Goal: Information Seeking & Learning: Learn about a topic

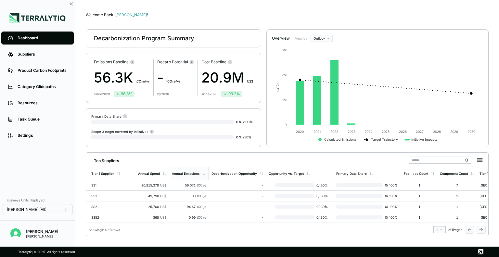
click at [97, 92] on div "since [DATE]" at bounding box center [102, 94] width 16 height 4
click at [119, 72] on div "56.3K t CO 2 e/yr" at bounding box center [122, 77] width 56 height 21
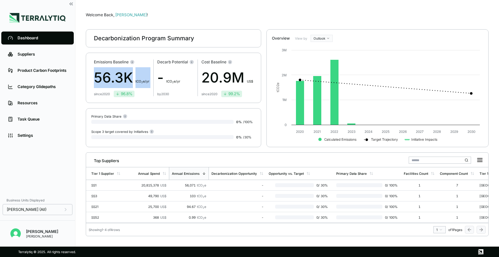
click at [145, 77] on div "56.3K t CO 2 e/yr" at bounding box center [122, 77] width 56 height 21
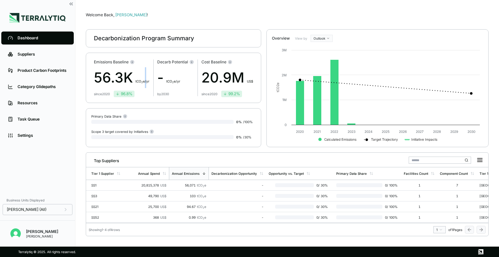
click at [145, 77] on div "56.3K t CO 2 e/yr" at bounding box center [122, 77] width 56 height 21
click at [54, 61] on li "Suppliers" at bounding box center [37, 54] width 75 height 16
click at [38, 54] on div "Suppliers" at bounding box center [43, 54] width 50 height 5
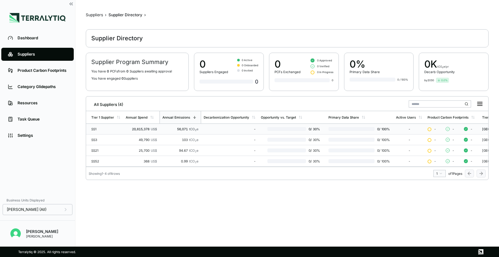
click at [107, 128] on div "SS1" at bounding box center [105, 129] width 29 height 4
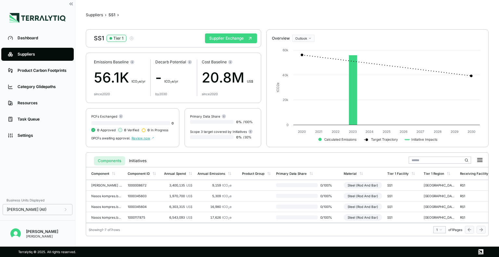
click at [233, 41] on button "Supplier Exchange" at bounding box center [231, 38] width 52 height 10
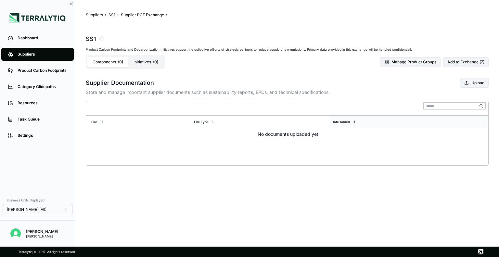
drag, startPoint x: 148, startPoint y: 96, endPoint x: 153, endPoint y: 91, distance: 6.9
click at [148, 95] on div "Supplier Documentation Upload Store and manage important supplier documents suc…" at bounding box center [287, 122] width 403 height 88
click at [219, 87] on div "Supplier Documentation Upload Store and manage important supplier documents suc…" at bounding box center [287, 87] width 403 height 18
click at [262, 95] on p "Store and manage important supplier documents such as sustainability reports, E…" at bounding box center [287, 92] width 403 height 7
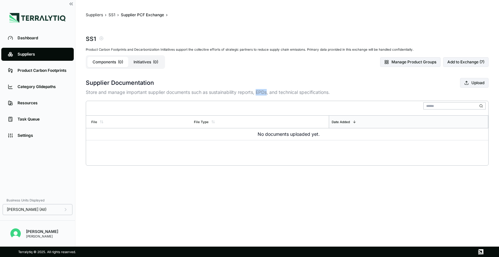
click at [262, 95] on p "Store and manage important supplier documents such as sustainability reports, E…" at bounding box center [287, 92] width 403 height 7
click at [140, 110] on div at bounding box center [287, 108] width 403 height 14
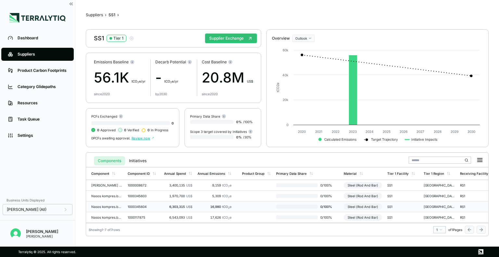
scroll to position [0, 10]
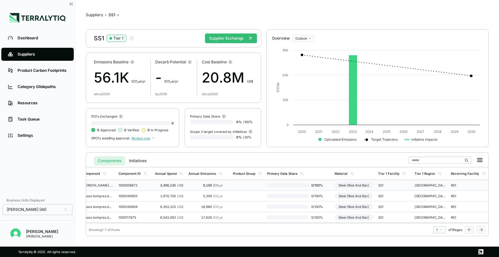
click at [419, 186] on div "[GEOGRAPHIC_DATA]" at bounding box center [430, 185] width 31 height 4
click at [287, 187] on td "0 / 100 %" at bounding box center [299, 185] width 68 height 11
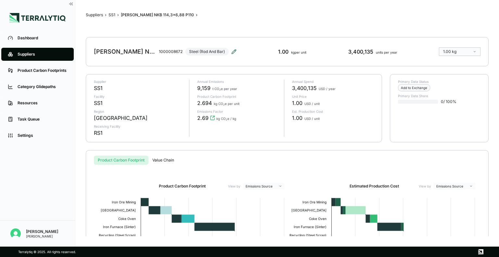
click at [235, 53] on icon at bounding box center [234, 51] width 5 height 5
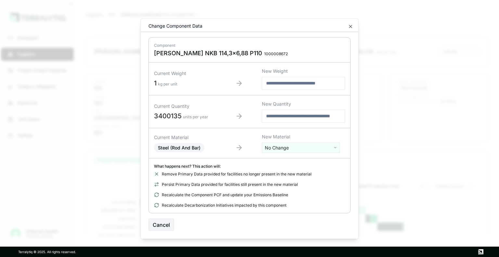
click at [273, 81] on input "text" at bounding box center [303, 83] width 83 height 13
click at [350, 33] on section "Component [PERSON_NAME] NKB 114,3x6,88 P110 1000008672 Current Weight 1 kg per …" at bounding box center [250, 131] width 202 height 199
click at [349, 28] on icon "button" at bounding box center [350, 26] width 5 height 5
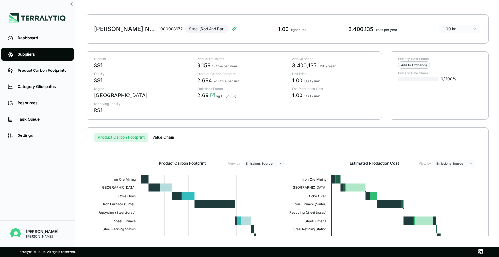
scroll to position [22, 0]
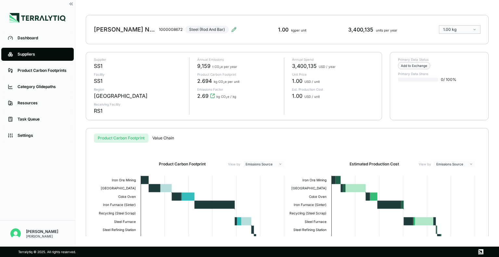
click at [95, 92] on div "[GEOGRAPHIC_DATA]" at bounding box center [121, 96] width 54 height 8
click at [122, 21] on div "[PERSON_NAME] NKB 114,3x6,88 P110 1000008672 Steel (Rod And Bar)" at bounding box center [165, 29] width 143 height 18
click at [232, 31] on icon at bounding box center [234, 29] width 4 height 4
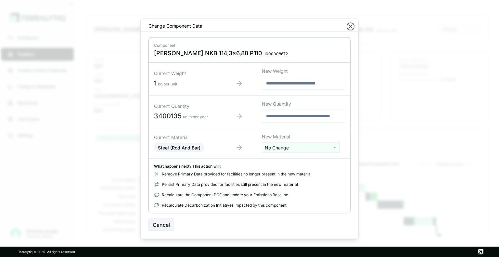
click at [349, 25] on icon "button" at bounding box center [350, 26] width 5 height 5
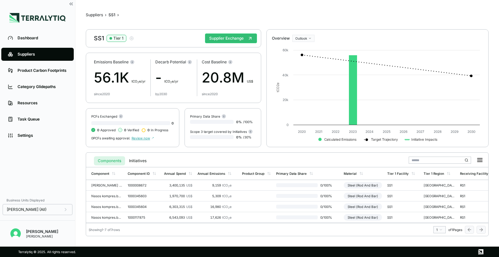
click at [128, 38] on div "SS1 Tier 1" at bounding box center [114, 38] width 40 height 8
click at [131, 40] on icon "button" at bounding box center [131, 38] width 5 height 5
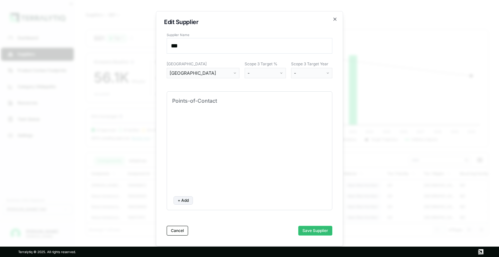
click at [206, 69] on button "[GEOGRAPHIC_DATA]" at bounding box center [203, 73] width 73 height 10
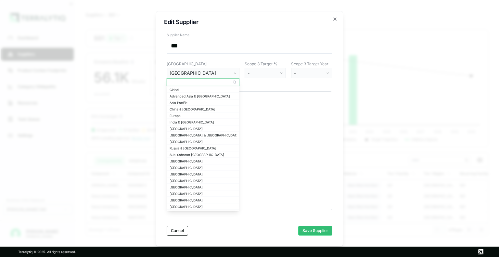
click at [194, 66] on label "[GEOGRAPHIC_DATA]" at bounding box center [203, 63] width 73 height 5
click at [194, 59] on form "Supplier Name *** Primary Region [GEOGRAPHIC_DATA] Scope 3 Target % - Scope 3 T…" at bounding box center [250, 134] width 166 height 203
click at [180, 54] on form "Supplier Name *** Primary Region [GEOGRAPHIC_DATA] Scope 3 Target % - Scope 3 T…" at bounding box center [250, 134] width 166 height 203
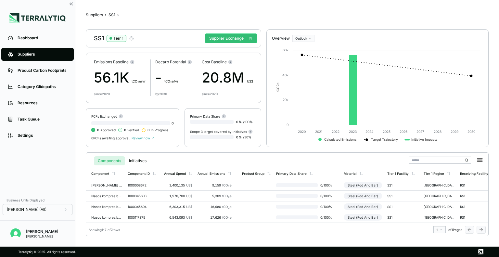
click at [133, 38] on icon "button" at bounding box center [131, 38] width 5 height 5
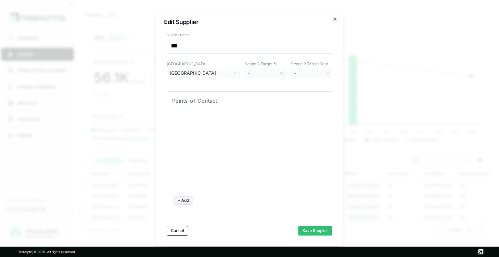
click at [187, 61] on form "Supplier Name *** Primary Region [GEOGRAPHIC_DATA] Scope 3 Target % - Scope 3 T…" at bounding box center [250, 134] width 166 height 203
click at [197, 105] on div "Points-of-Contact + Add" at bounding box center [250, 150] width 166 height 119
click at [336, 19] on icon "button" at bounding box center [335, 19] width 5 height 5
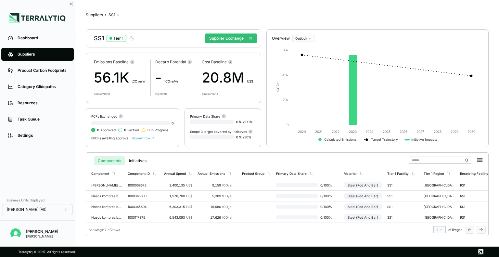
click at [133, 38] on icon "button" at bounding box center [131, 38] width 5 height 5
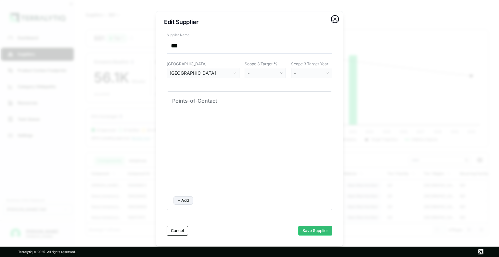
click at [336, 17] on icon "button" at bounding box center [335, 19] width 5 height 5
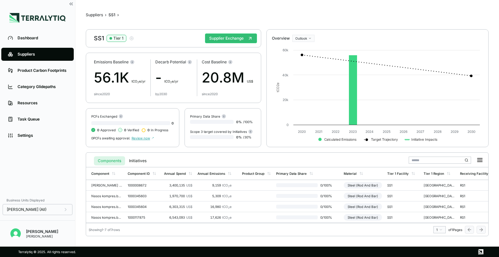
click at [85, 179] on main "Suppliers › SS1 › SS1 Tier 1 Supplier Exchange Emissions Baseline 56.1K t CO 2 …" at bounding box center [287, 123] width 424 height 247
click at [88, 183] on td "[PERSON_NAME] NKB 114,3x6,88 P110" at bounding box center [105, 185] width 39 height 11
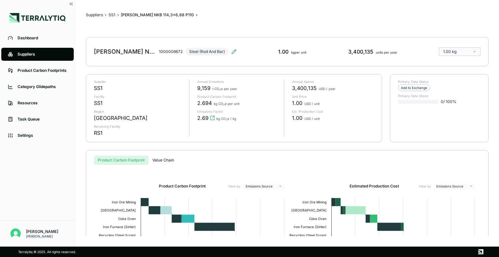
click at [246, 121] on div "2.69 kg CO 2 e / kg" at bounding box center [238, 118] width 82 height 8
click at [340, 120] on div "1.00 USD / unit" at bounding box center [333, 118] width 82 height 8
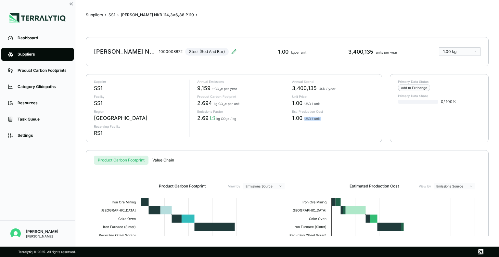
click at [340, 120] on div "1.00 USD / unit" at bounding box center [333, 118] width 82 height 8
click at [411, 151] on div "Product Carbon Footprint Value Chain Product Carbon Footprint View by Emissions…" at bounding box center [287, 240] width 403 height 180
click at [324, 95] on p "Unit Price" at bounding box center [333, 97] width 82 height 4
click at [324, 96] on p "Unit Price" at bounding box center [333, 97] width 82 height 4
click at [325, 96] on p "Unit Price" at bounding box center [333, 97] width 82 height 4
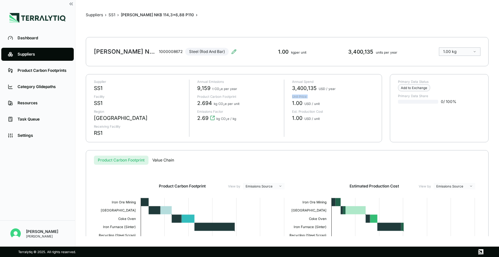
click at [325, 96] on p "Unit Price" at bounding box center [333, 97] width 82 height 4
click at [225, 109] on div "Annual Emissions 9,159 t CO 2 e per year Product Carbon Footprint 2.694 kg CO 2…" at bounding box center [234, 108] width 90 height 57
click at [96, 131] on div "RS1" at bounding box center [98, 133] width 9 height 8
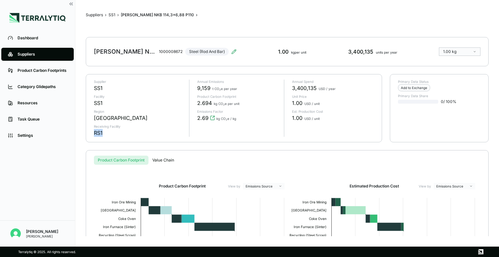
click at [96, 131] on div "RS1" at bounding box center [98, 133] width 9 height 8
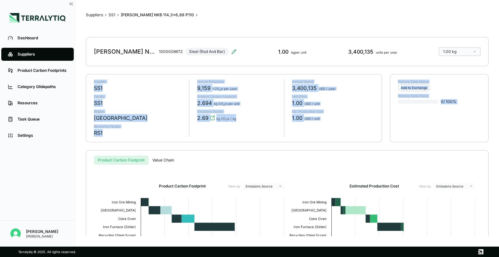
drag, startPoint x: 107, startPoint y: 100, endPoint x: 200, endPoint y: 129, distance: 97.4
click at [188, 136] on div "Supplier SS1 Facility SS1 Region [GEOGRAPHIC_DATA] Receiving Facility RS1 Annua…" at bounding box center [234, 108] width 296 height 68
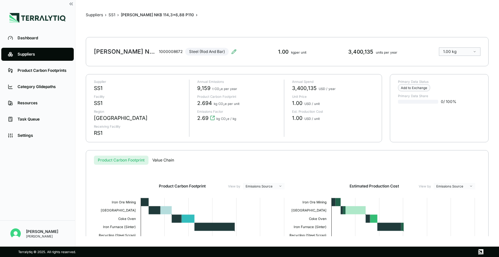
click at [359, 122] on div "Annual Spend 3,400,135 USD / year Unit Price 1.00 USD / unit Est. Production Co…" at bounding box center [329, 108] width 90 height 57
click at [226, 50] on div "[PERSON_NAME] NKB 114,3x6,88 P110 1000008672 Steel (Rod And Bar)" at bounding box center [165, 52] width 143 height 18
click at [233, 52] on icon at bounding box center [234, 51] width 5 height 5
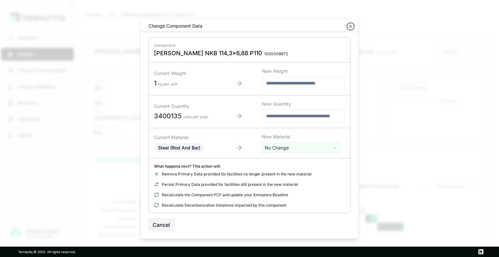
click at [350, 27] on icon "button" at bounding box center [350, 26] width 5 height 5
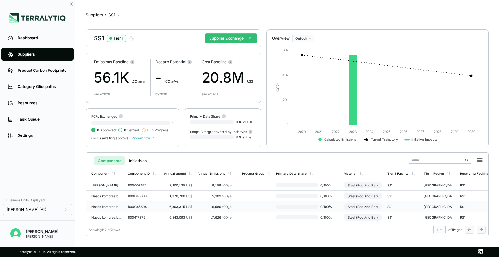
scroll to position [35, 0]
click at [152, 206] on td "1000240180" at bounding box center [143, 207] width 36 height 11
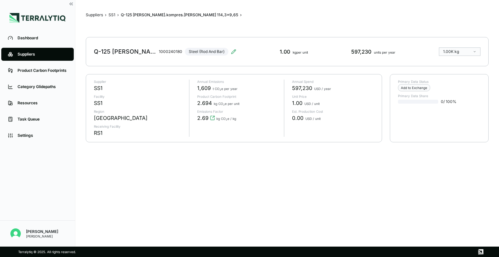
click at [103, 120] on div "[GEOGRAPHIC_DATA]" at bounding box center [121, 118] width 54 height 8
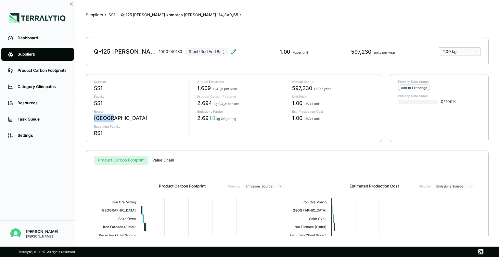
click at [103, 120] on div "[GEOGRAPHIC_DATA]" at bounding box center [121, 118] width 54 height 8
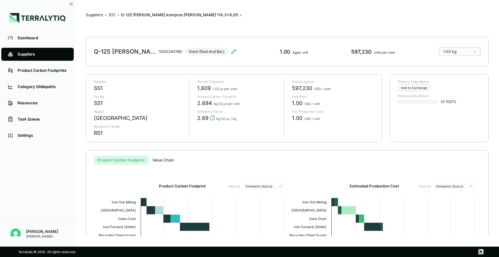
click at [160, 104] on div "SS1" at bounding box center [139, 103] width 90 height 8
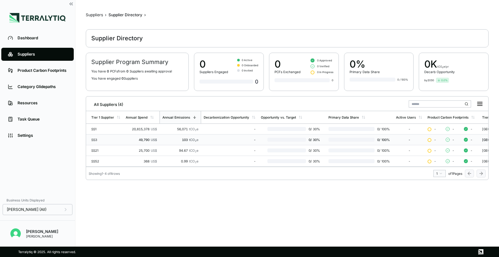
scroll to position [0, 22]
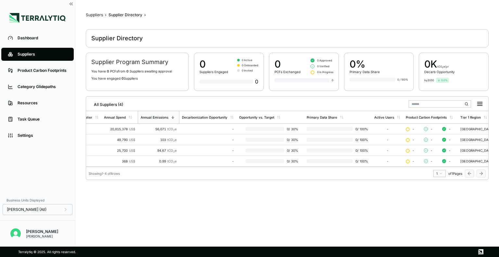
click at [461, 173] on div "1 of 1 Pages" at bounding box center [448, 173] width 29 height 7
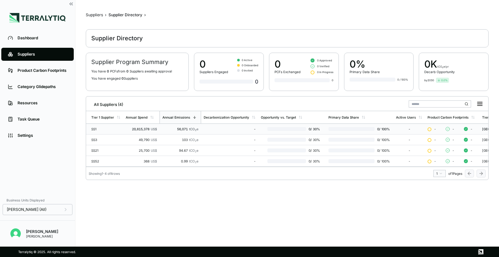
click at [109, 130] on div "SS1" at bounding box center [105, 129] width 29 height 4
click at [120, 127] on div "SS1" at bounding box center [105, 129] width 29 height 4
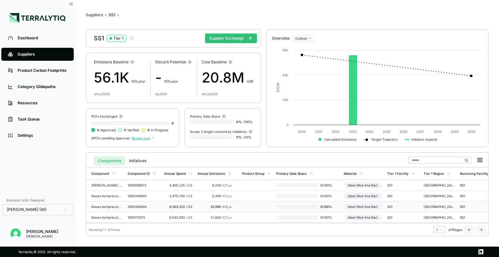
click at [304, 204] on td "0 / 100 %" at bounding box center [308, 207] width 68 height 11
click at [133, 38] on icon "button" at bounding box center [132, 38] width 4 height 4
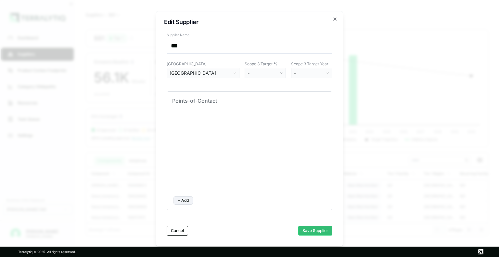
click at [269, 69] on html "Dashboard Suppliers Product Carbon Footprints Category Glidepaths Resources Tas…" at bounding box center [249, 128] width 499 height 257
click at [225, 72] on html "Dashboard Suppliers Product Carbon Footprints Category Glidepaths Resources Tas…" at bounding box center [249, 128] width 499 height 257
click at [225, 72] on div "[GEOGRAPHIC_DATA]" at bounding box center [201, 73] width 62 height 7
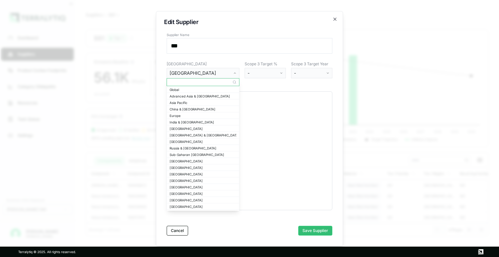
click at [283, 124] on div at bounding box center [249, 150] width 155 height 81
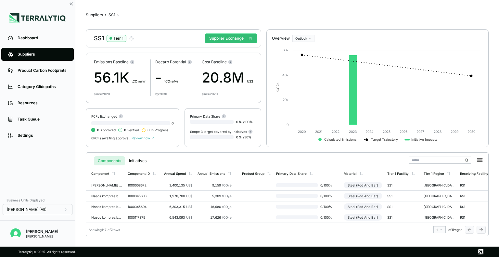
click at [198, 88] on div "Emissions Baseline 56.1K t CO 2 e/yr since [DATE] Decarb Potential - t CO 2 e/y…" at bounding box center [174, 78] width 176 height 50
click at [191, 63] on circle at bounding box center [190, 62] width 4 height 4
click at [188, 60] on icon at bounding box center [190, 62] width 5 height 5
click at [132, 61] on circle at bounding box center [132, 62] width 4 height 4
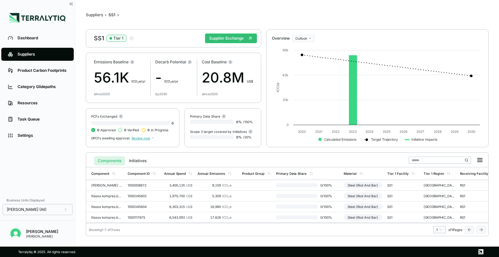
click at [123, 139] on span "0 PCFs awaiting approval." at bounding box center [110, 138] width 39 height 4
click at [434, 185] on div "[GEOGRAPHIC_DATA]" at bounding box center [439, 185] width 31 height 4
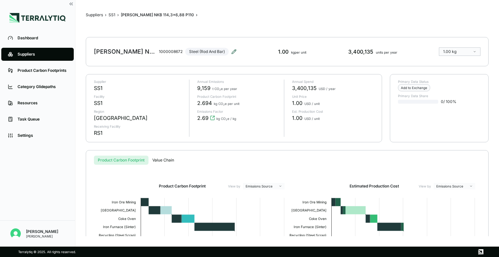
click at [233, 51] on icon at bounding box center [234, 51] width 5 height 5
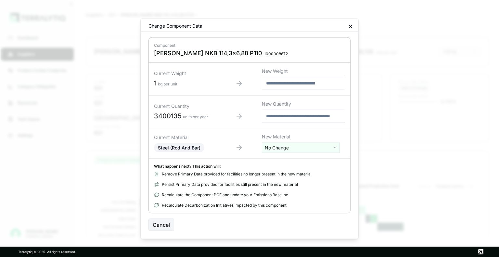
click at [351, 26] on icon "button" at bounding box center [351, 26] width 3 height 3
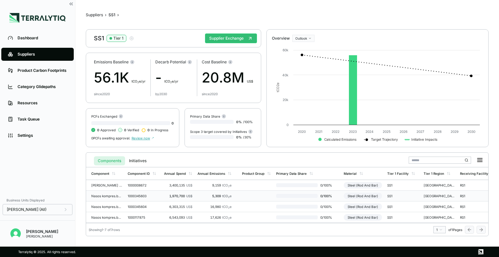
scroll to position [35, 0]
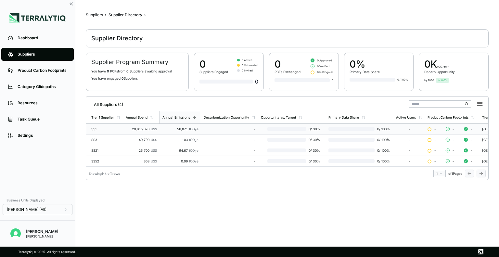
click at [133, 128] on div "20,815,378 US$" at bounding box center [141, 129] width 31 height 4
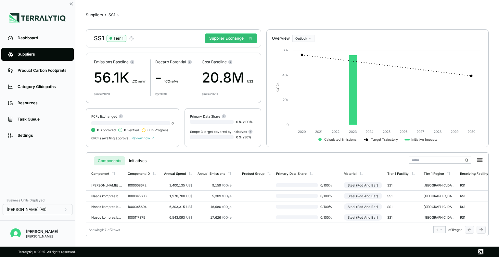
click at [134, 37] on icon "button" at bounding box center [131, 38] width 5 height 5
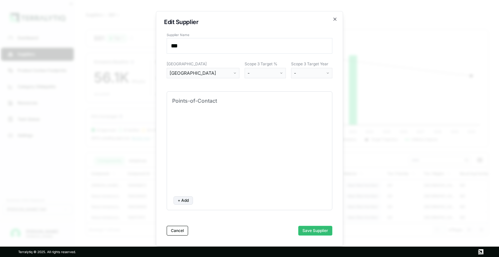
click at [231, 74] on div "[GEOGRAPHIC_DATA]" at bounding box center [201, 73] width 62 height 7
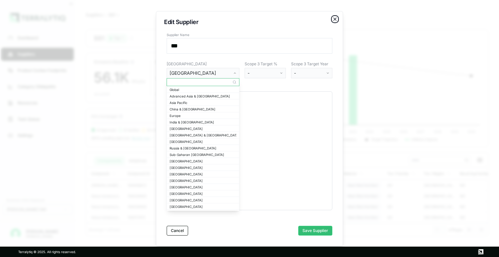
click at [335, 21] on icon "button" at bounding box center [335, 19] width 5 height 5
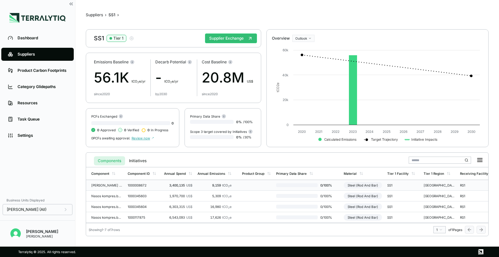
click at [257, 185] on td at bounding box center [257, 185] width 34 height 11
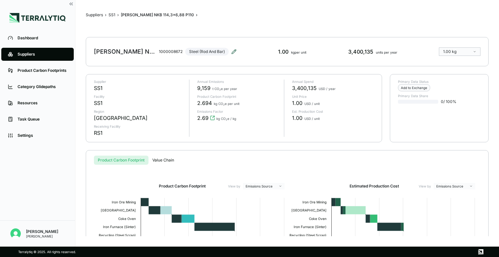
click at [233, 52] on icon at bounding box center [234, 51] width 5 height 5
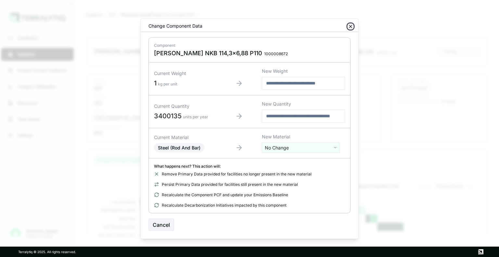
click at [350, 25] on icon "button" at bounding box center [350, 26] width 5 height 5
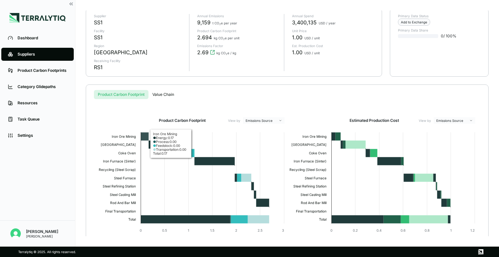
scroll to position [66, 0]
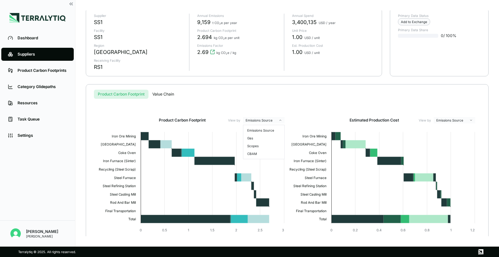
click at [278, 118] on html "Dashboard Suppliers Product Carbon Footprints Category Glidepaths Resources Tas…" at bounding box center [249, 128] width 499 height 257
click at [373, 115] on html "Dashboard Suppliers Product Carbon Footprints Category Glidepaths Resources Tas…" at bounding box center [249, 128] width 499 height 257
click at [445, 121] on html "Dashboard Suppliers Product Carbon Footprints Category Glidepaths Resources Tas…" at bounding box center [249, 128] width 499 height 257
click at [396, 86] on html "Dashboard Suppliers Product Carbon Footprints Category Glidepaths Resources Tas…" at bounding box center [249, 128] width 499 height 257
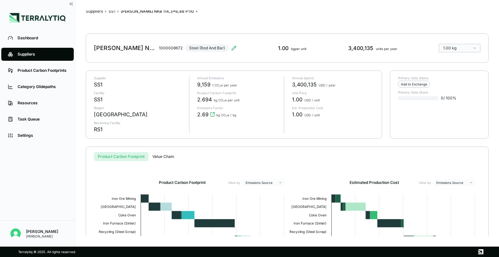
scroll to position [0, 0]
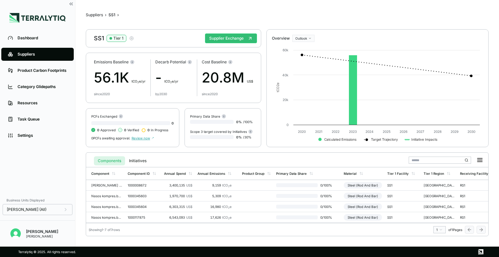
click at [133, 40] on icon "button" at bounding box center [131, 38] width 5 height 5
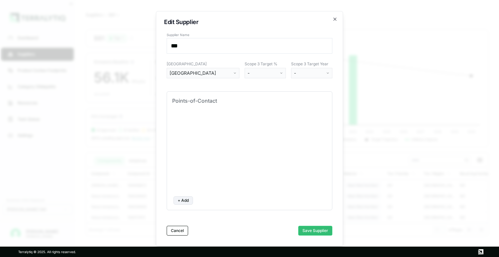
click at [224, 78] on button "[GEOGRAPHIC_DATA]" at bounding box center [203, 73] width 73 height 10
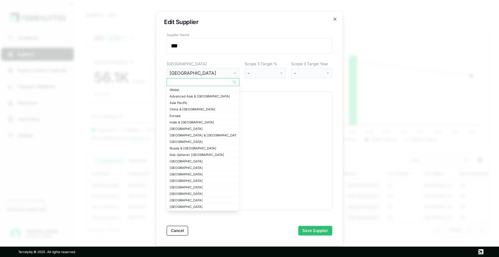
click at [233, 62] on label "[GEOGRAPHIC_DATA]" at bounding box center [203, 63] width 73 height 5
click at [334, 15] on div "Edit Supplier Supplier Name *** Primary Region [GEOGRAPHIC_DATA] Scope 3 Target…" at bounding box center [249, 128] width 187 height 235
click at [336, 20] on icon "button" at bounding box center [335, 19] width 5 height 5
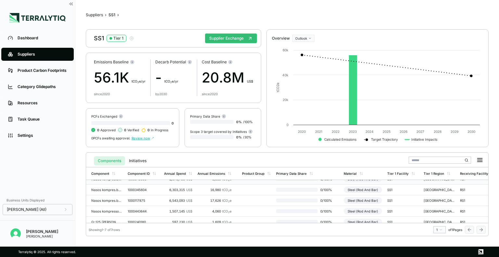
scroll to position [35, 10]
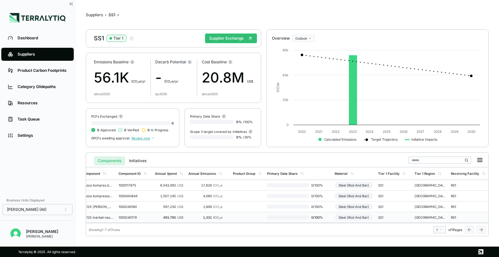
click at [257, 215] on td at bounding box center [248, 217] width 34 height 11
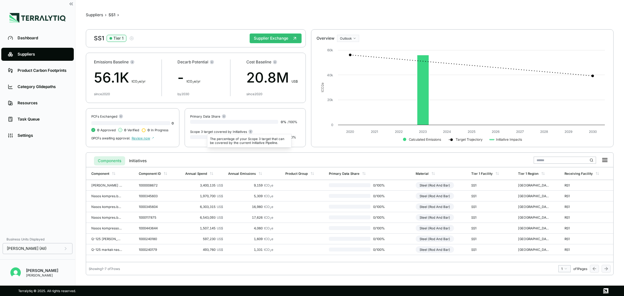
click at [249, 132] on circle at bounding box center [251, 132] width 4 height 4
click at [223, 117] on circle at bounding box center [224, 116] width 4 height 4
click at [138, 162] on button "Initiatives" at bounding box center [137, 160] width 25 height 9
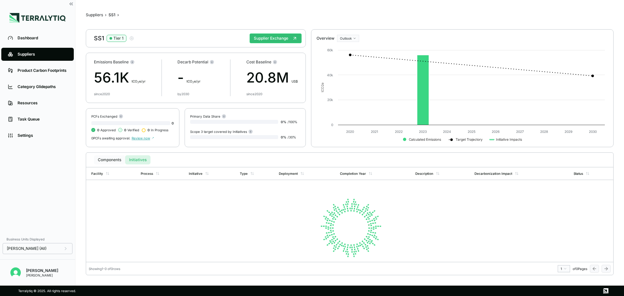
click at [108, 160] on button "Components" at bounding box center [109, 159] width 31 height 9
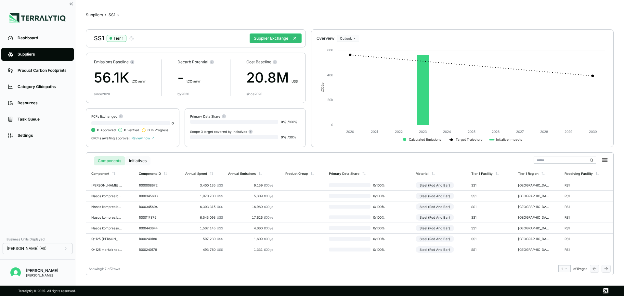
click at [143, 162] on button "Initiatives" at bounding box center [137, 160] width 25 height 9
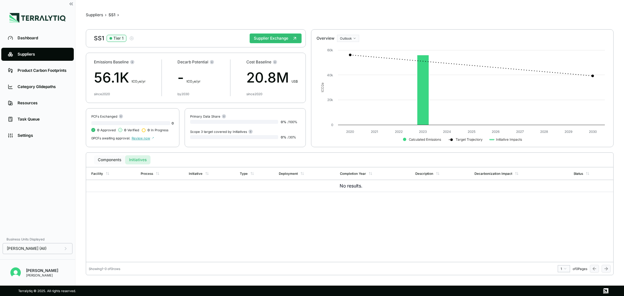
click at [104, 161] on button "Components" at bounding box center [109, 159] width 31 height 9
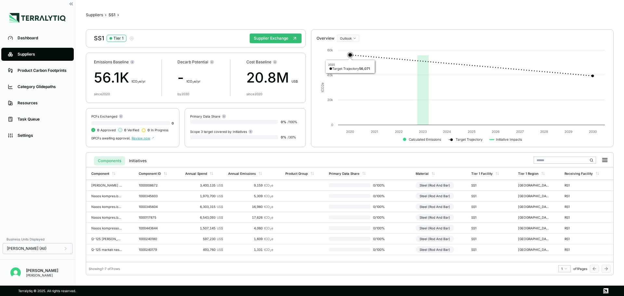
click at [347, 55] on icon at bounding box center [350, 55] width 7 height 7
